Goal: Task Accomplishment & Management: Manage account settings

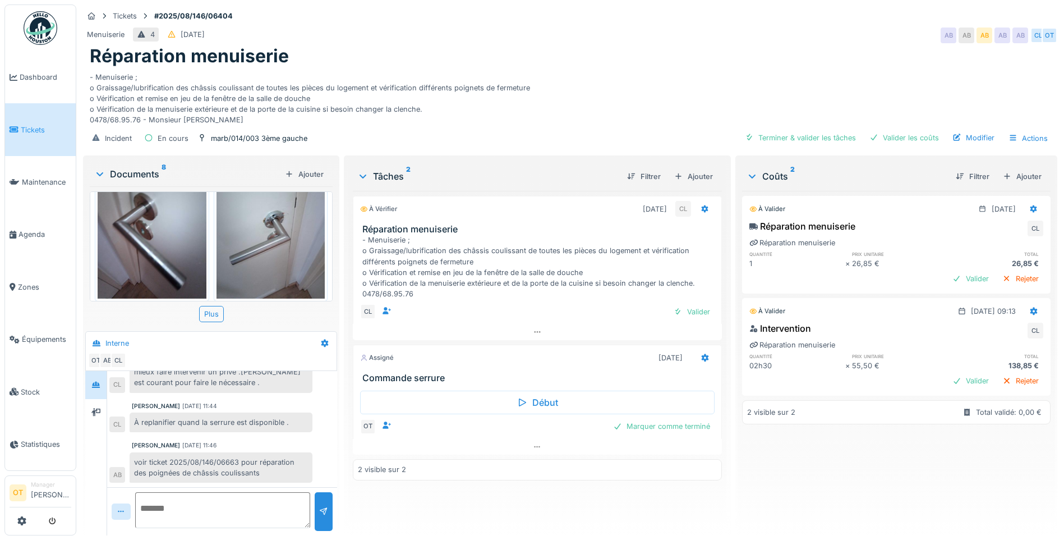
scroll to position [224, 0]
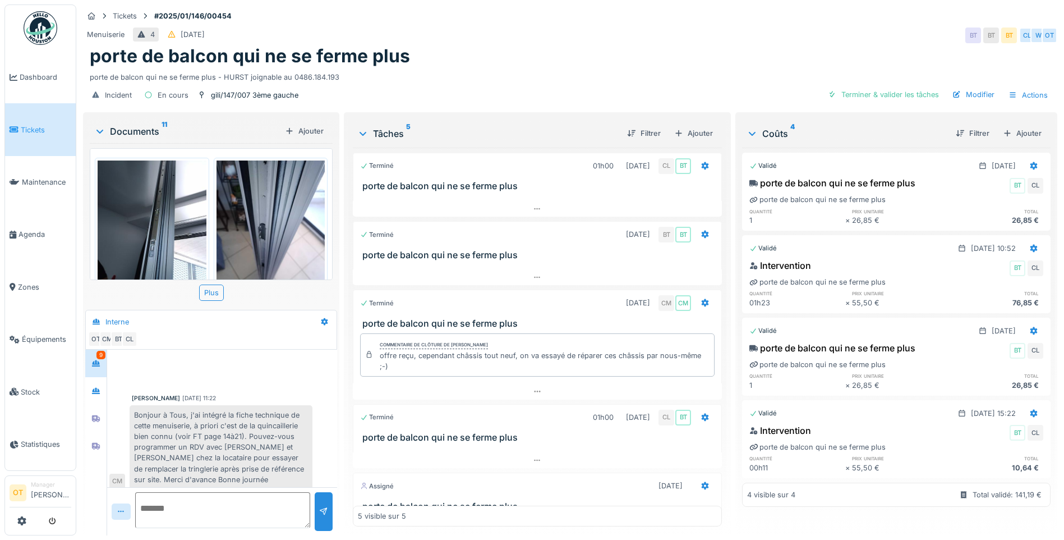
scroll to position [367, 0]
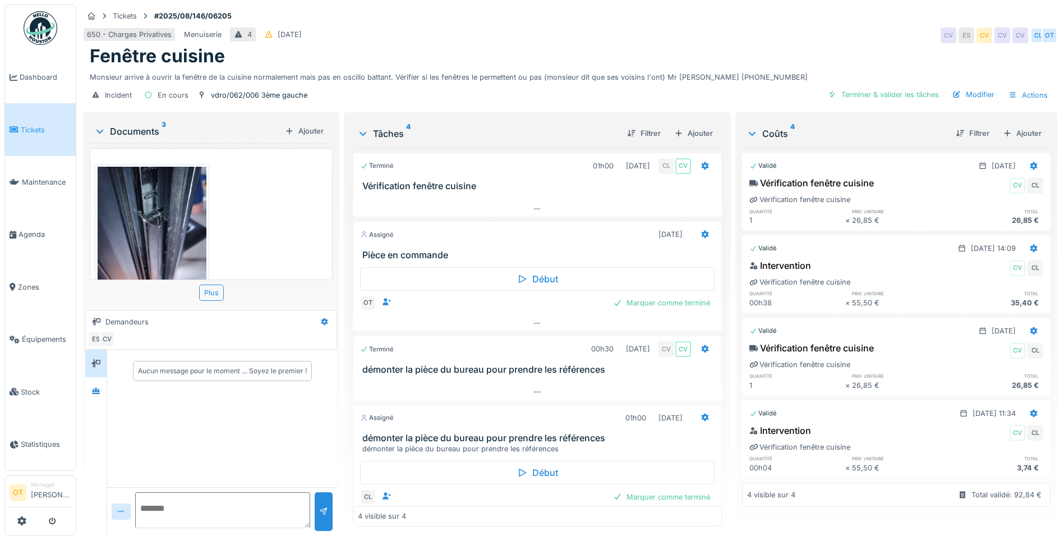
scroll to position [209, 0]
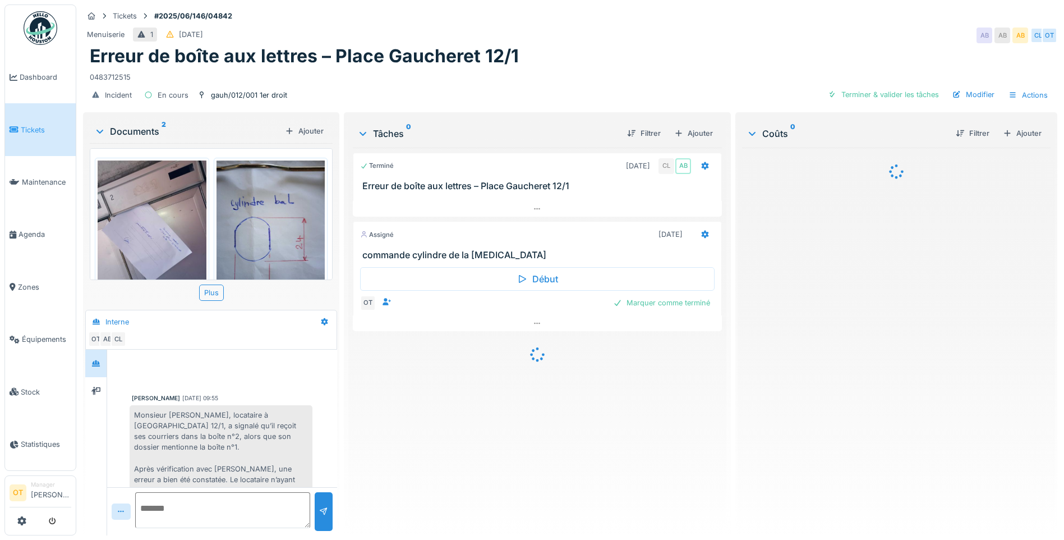
scroll to position [294, 0]
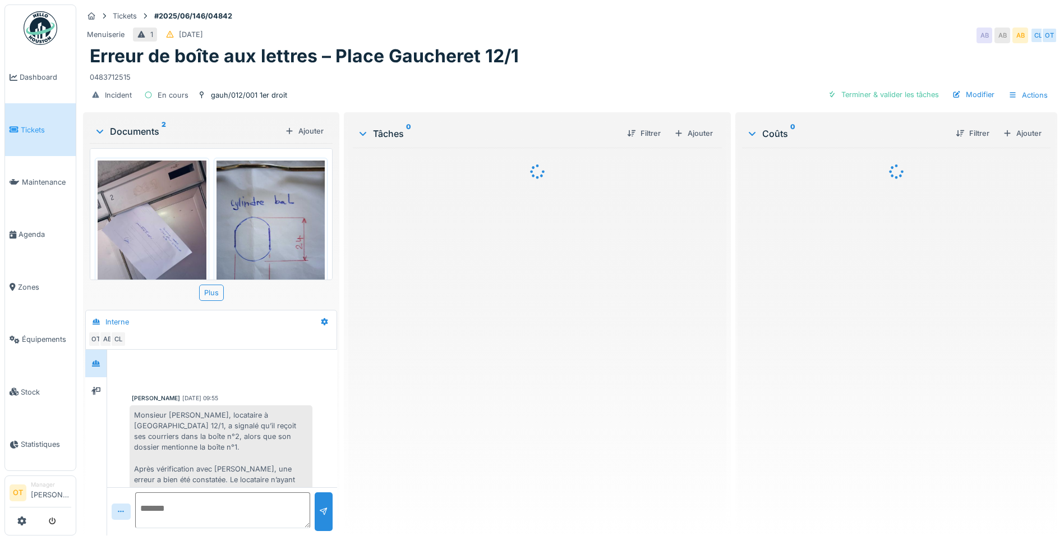
scroll to position [294, 0]
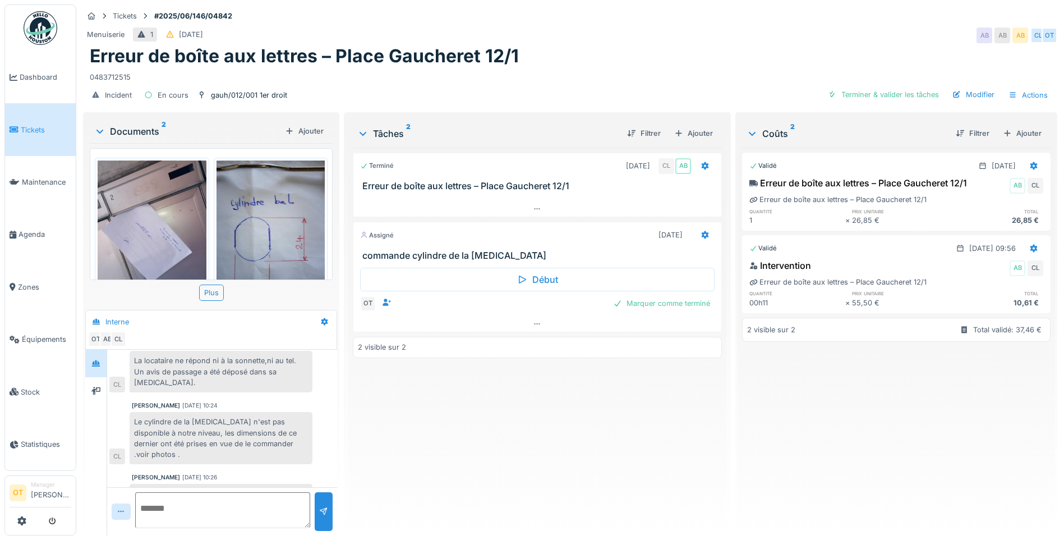
click at [279, 219] on img at bounding box center [271, 232] width 109 height 145
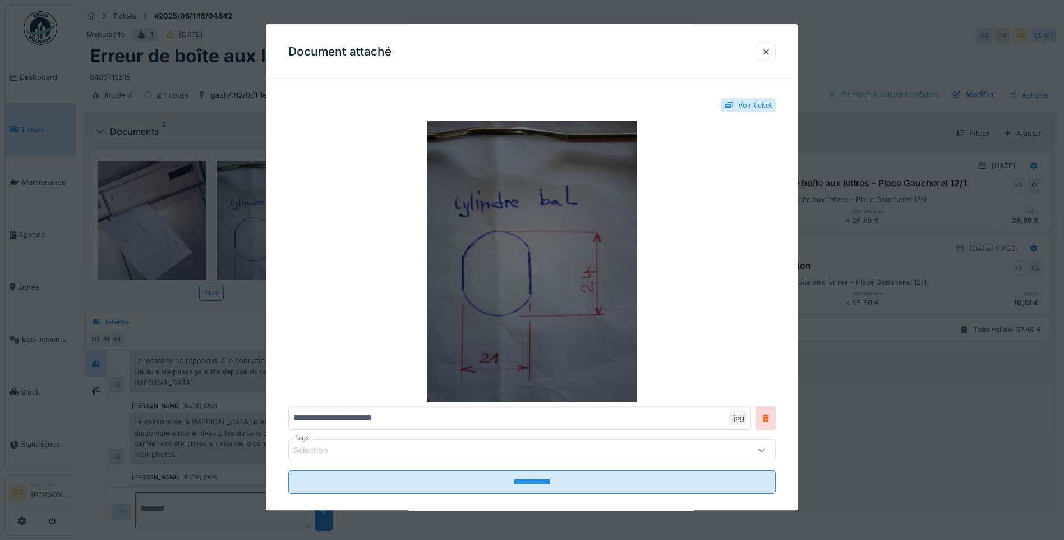
click at [614, 222] on img at bounding box center [531, 261] width 487 height 280
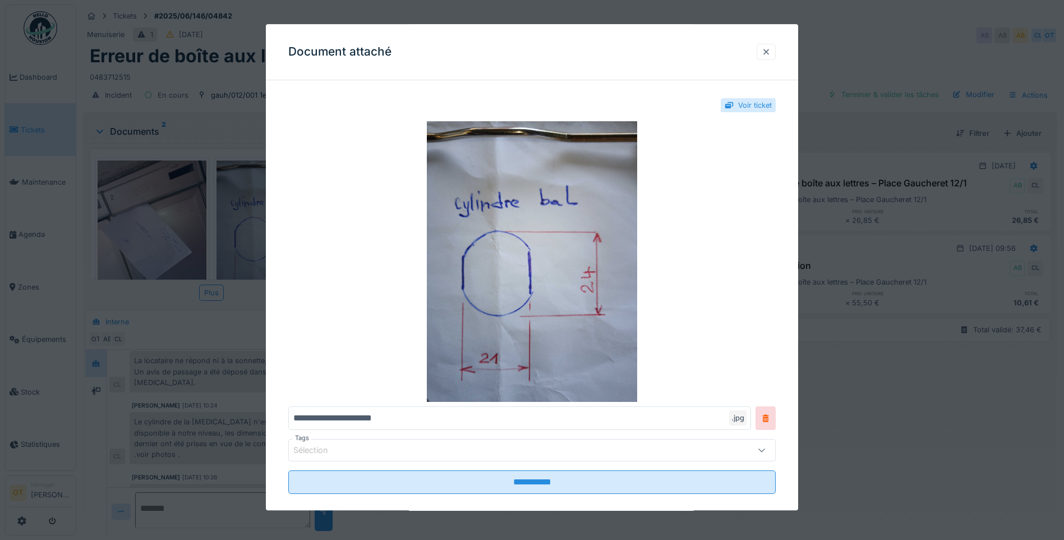
click at [771, 47] on div at bounding box center [766, 52] width 9 height 11
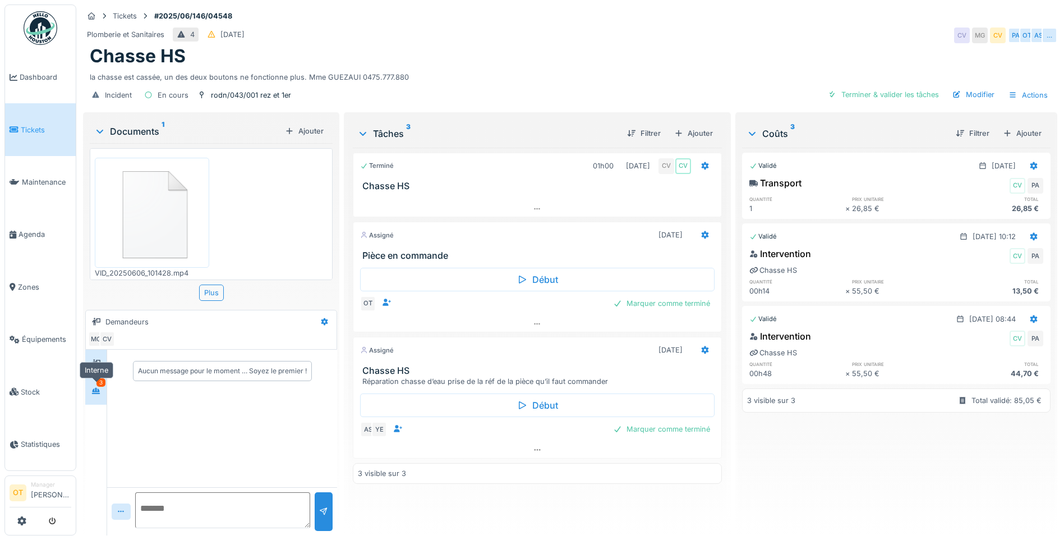
click at [91, 390] on div at bounding box center [96, 391] width 17 height 14
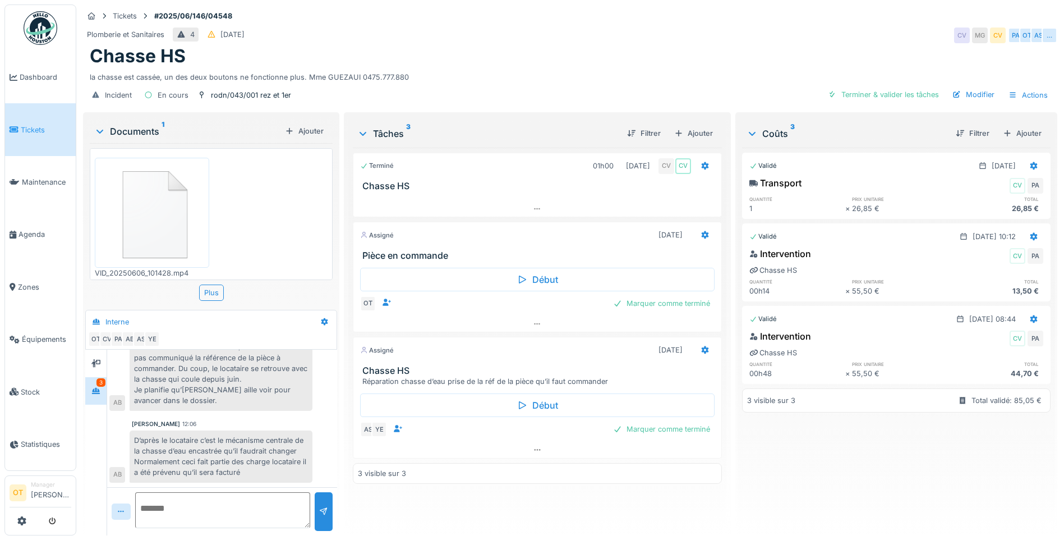
scroll to position [8, 0]
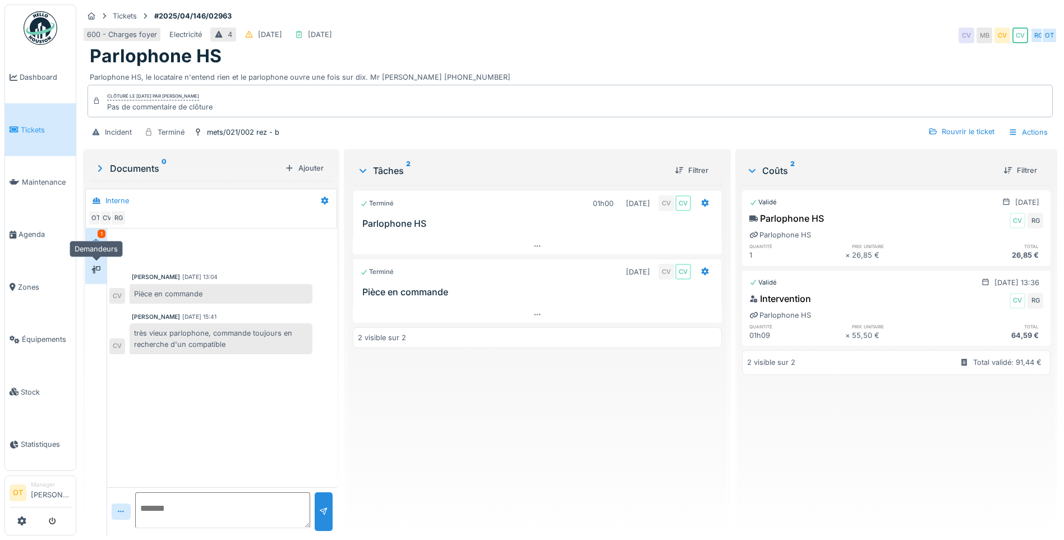
click at [99, 275] on div at bounding box center [95, 269] width 9 height 11
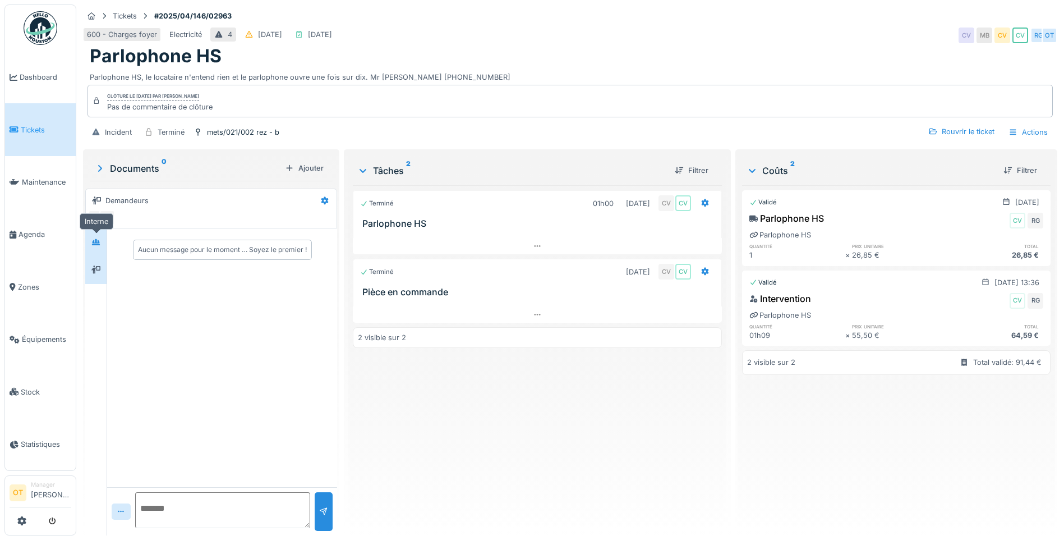
click at [93, 243] on icon at bounding box center [95, 241] width 9 height 7
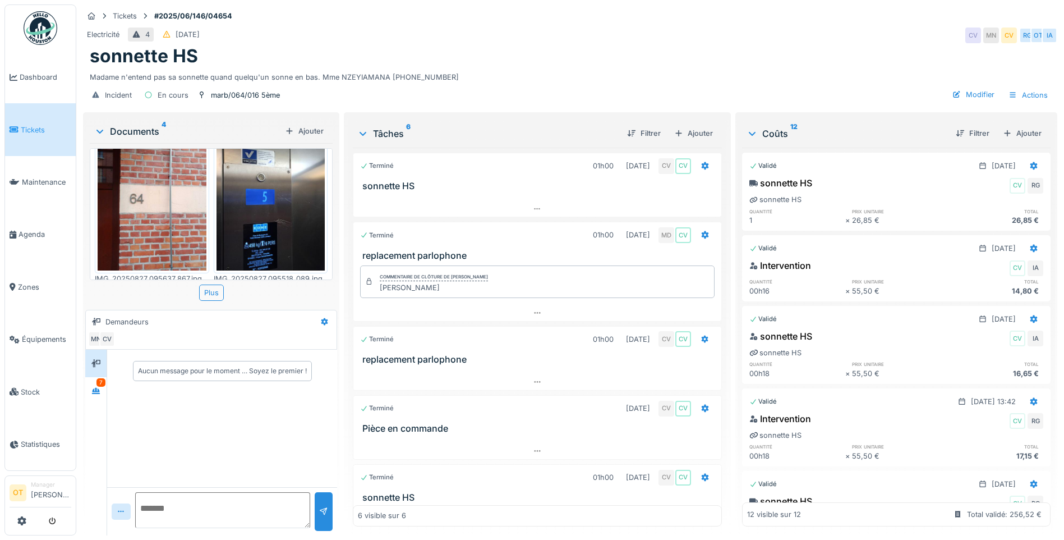
scroll to position [8, 0]
click at [97, 386] on div at bounding box center [95, 390] width 9 height 11
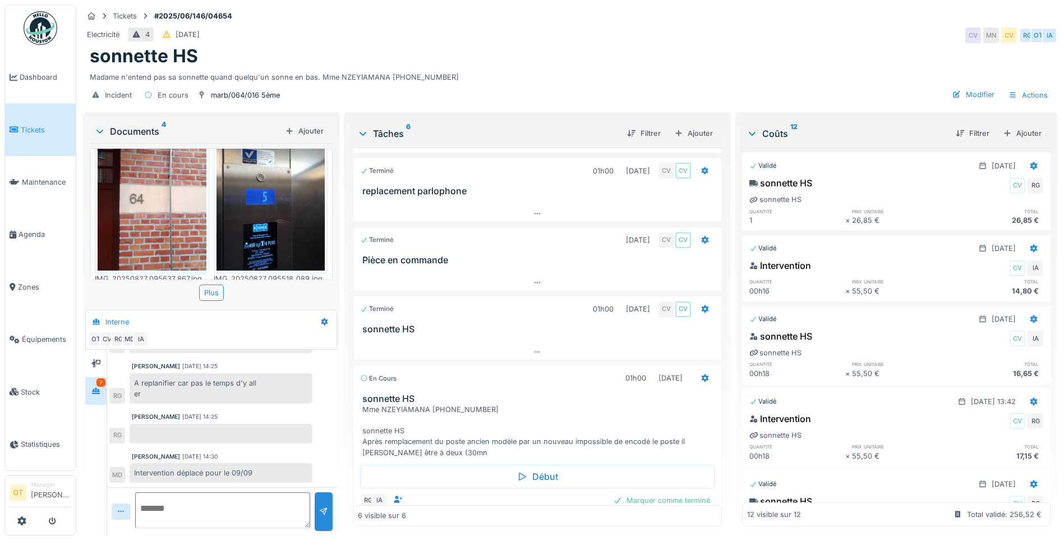
scroll to position [197, 0]
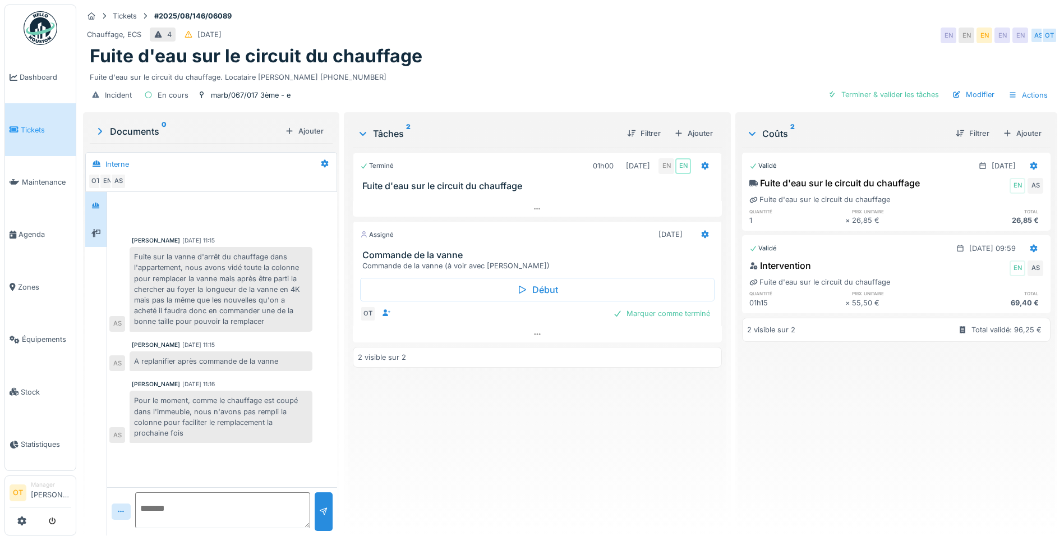
click at [94, 242] on div at bounding box center [96, 233] width 17 height 19
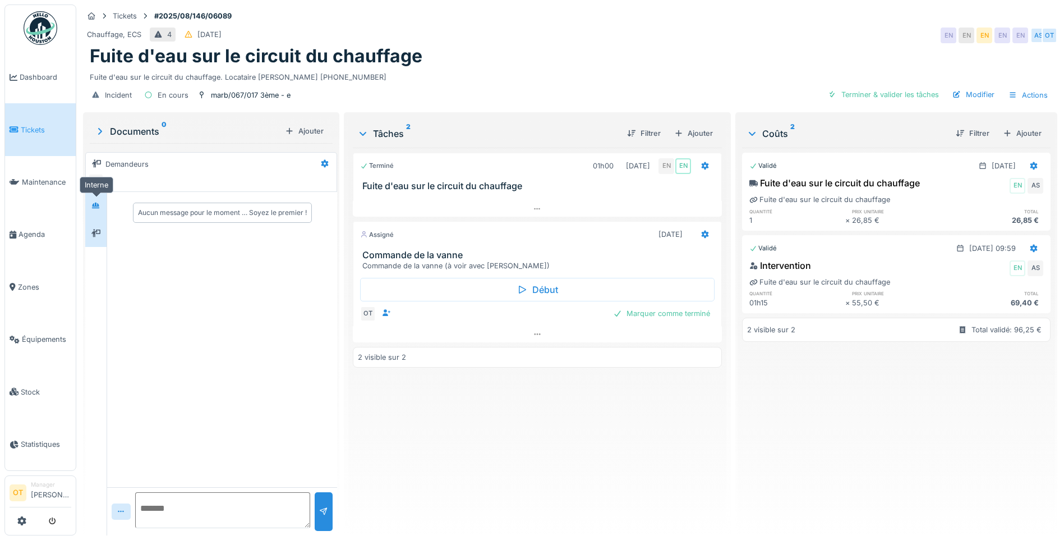
click at [95, 200] on div at bounding box center [95, 205] width 9 height 11
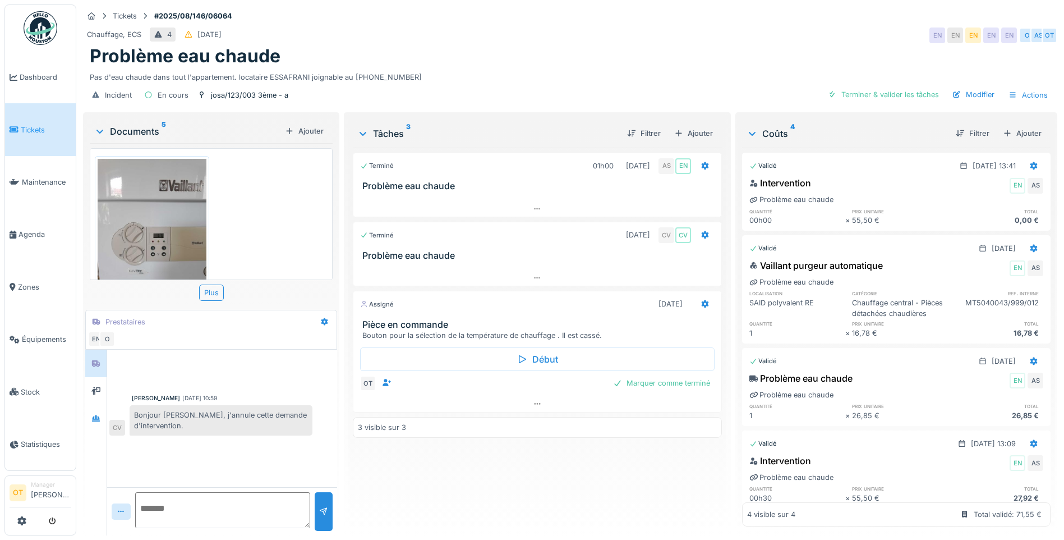
scroll to position [256, 0]
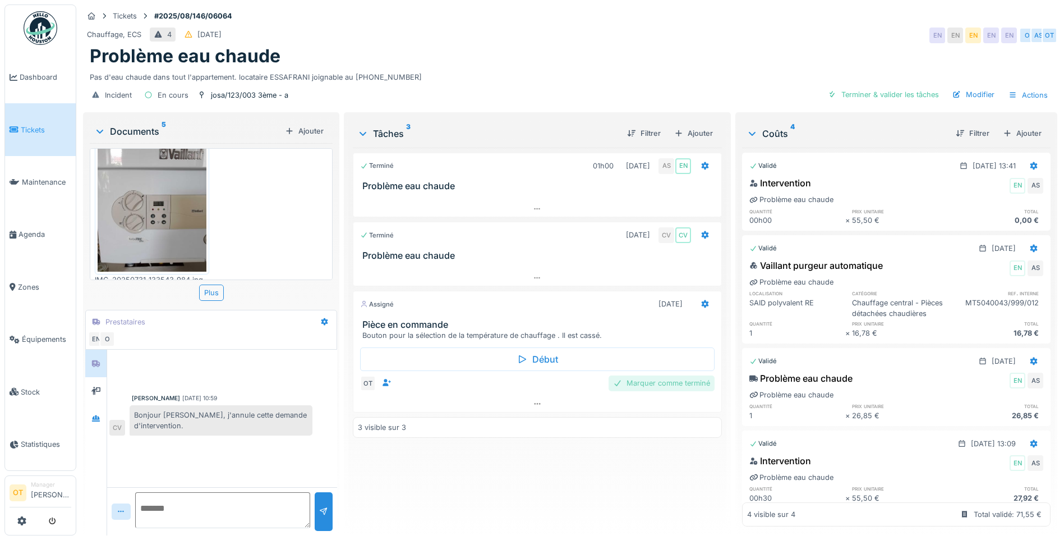
click at [646, 382] on div "Marquer comme terminé" at bounding box center [662, 382] width 106 height 15
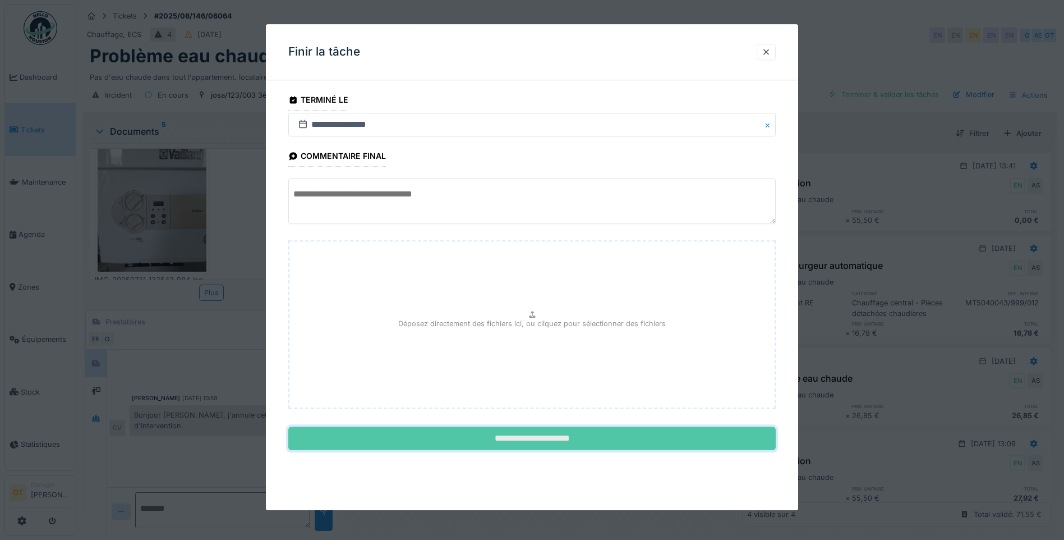
click at [574, 448] on input "**********" at bounding box center [531, 439] width 487 height 24
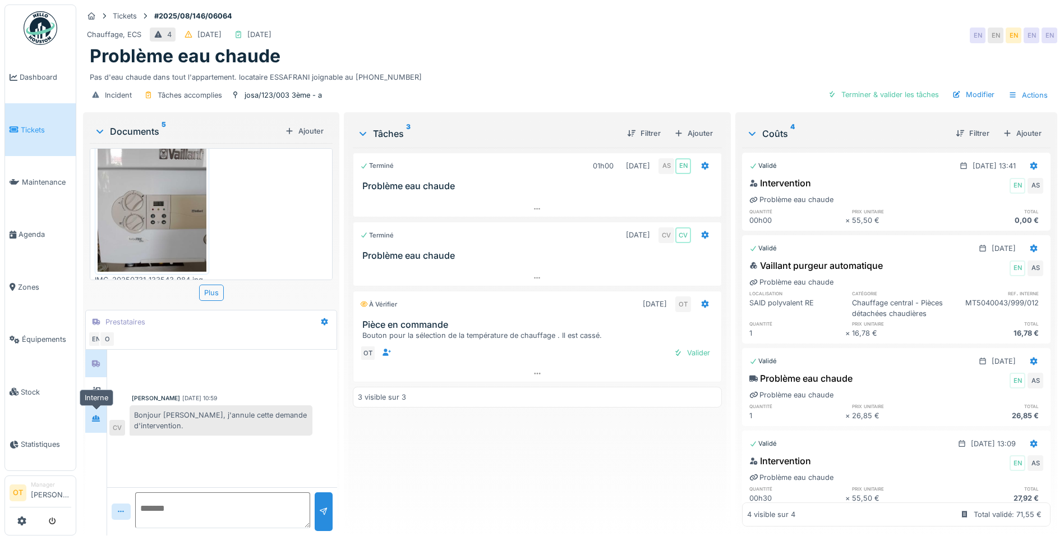
click at [102, 425] on div at bounding box center [96, 418] width 17 height 14
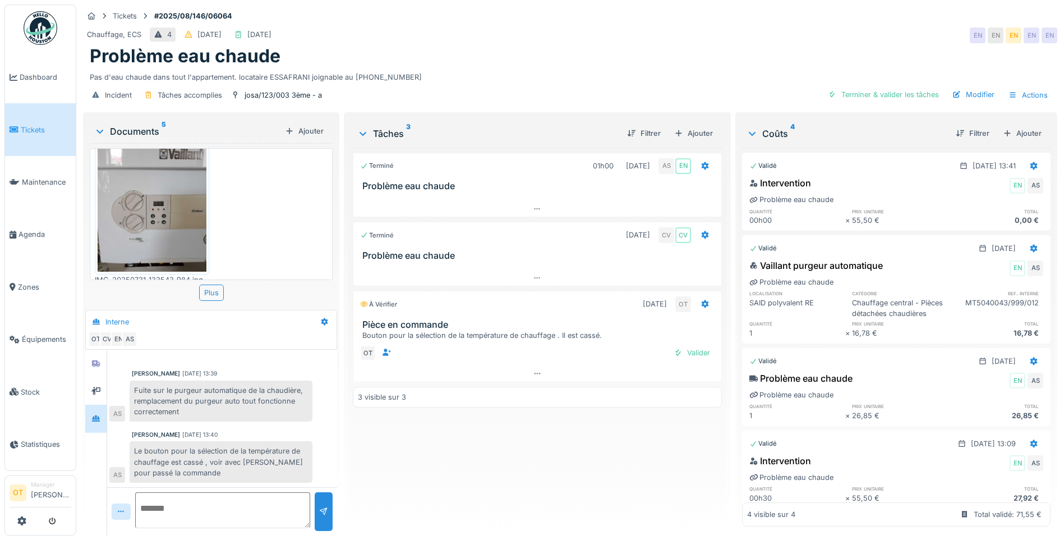
scroll to position [8, 0]
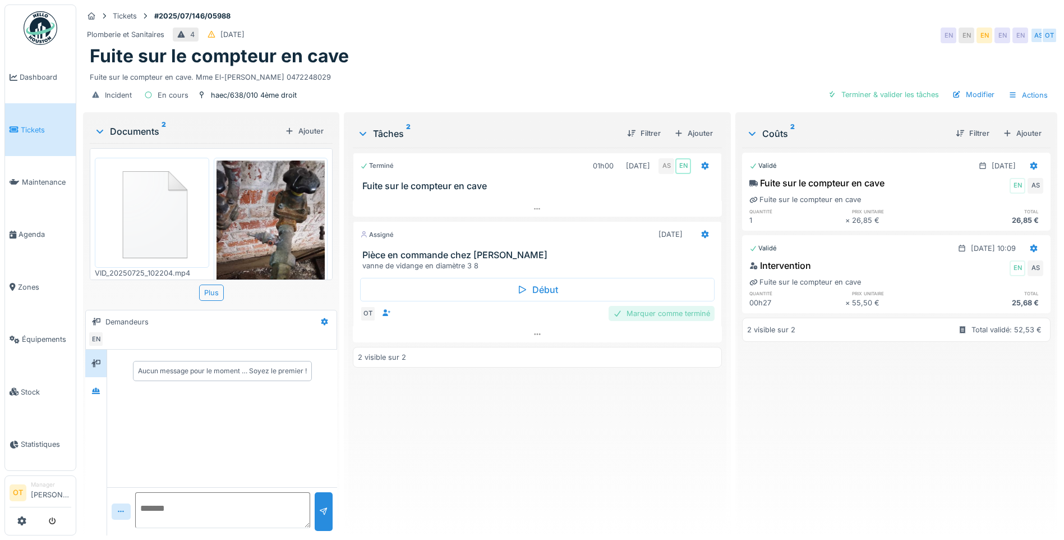
click at [680, 310] on div "Marquer comme terminé" at bounding box center [662, 313] width 106 height 15
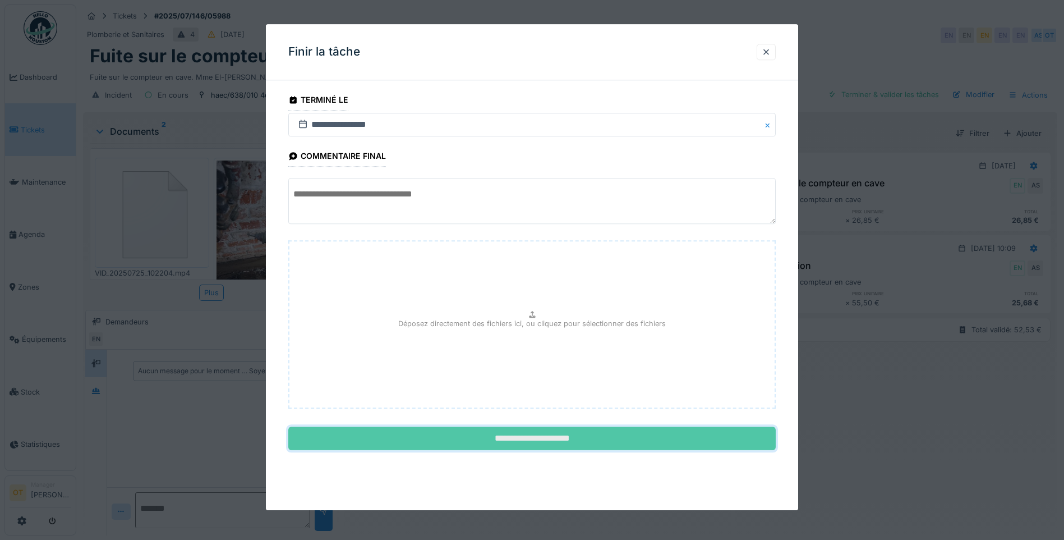
click at [563, 435] on input "**********" at bounding box center [531, 439] width 487 height 24
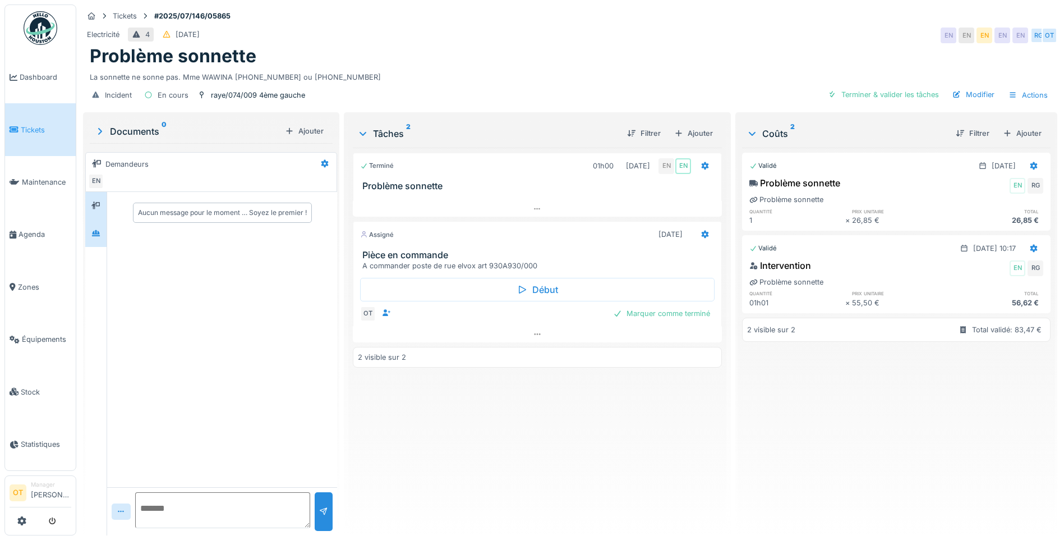
click at [98, 235] on icon at bounding box center [96, 233] width 8 height 6
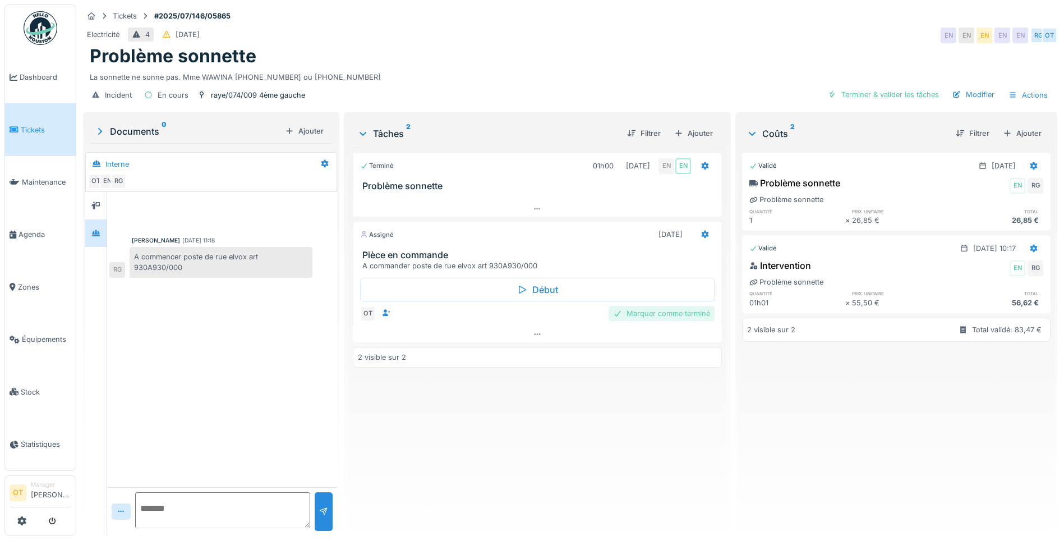
click at [662, 314] on div "Marquer comme terminé" at bounding box center [662, 313] width 106 height 15
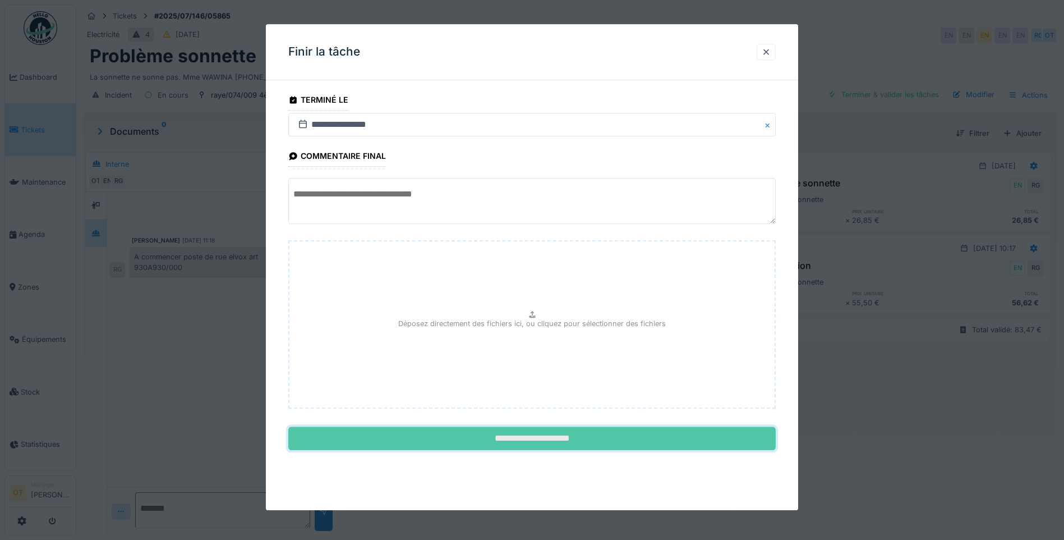
click at [532, 437] on input "**********" at bounding box center [531, 439] width 487 height 24
